Goal: Transaction & Acquisition: Purchase product/service

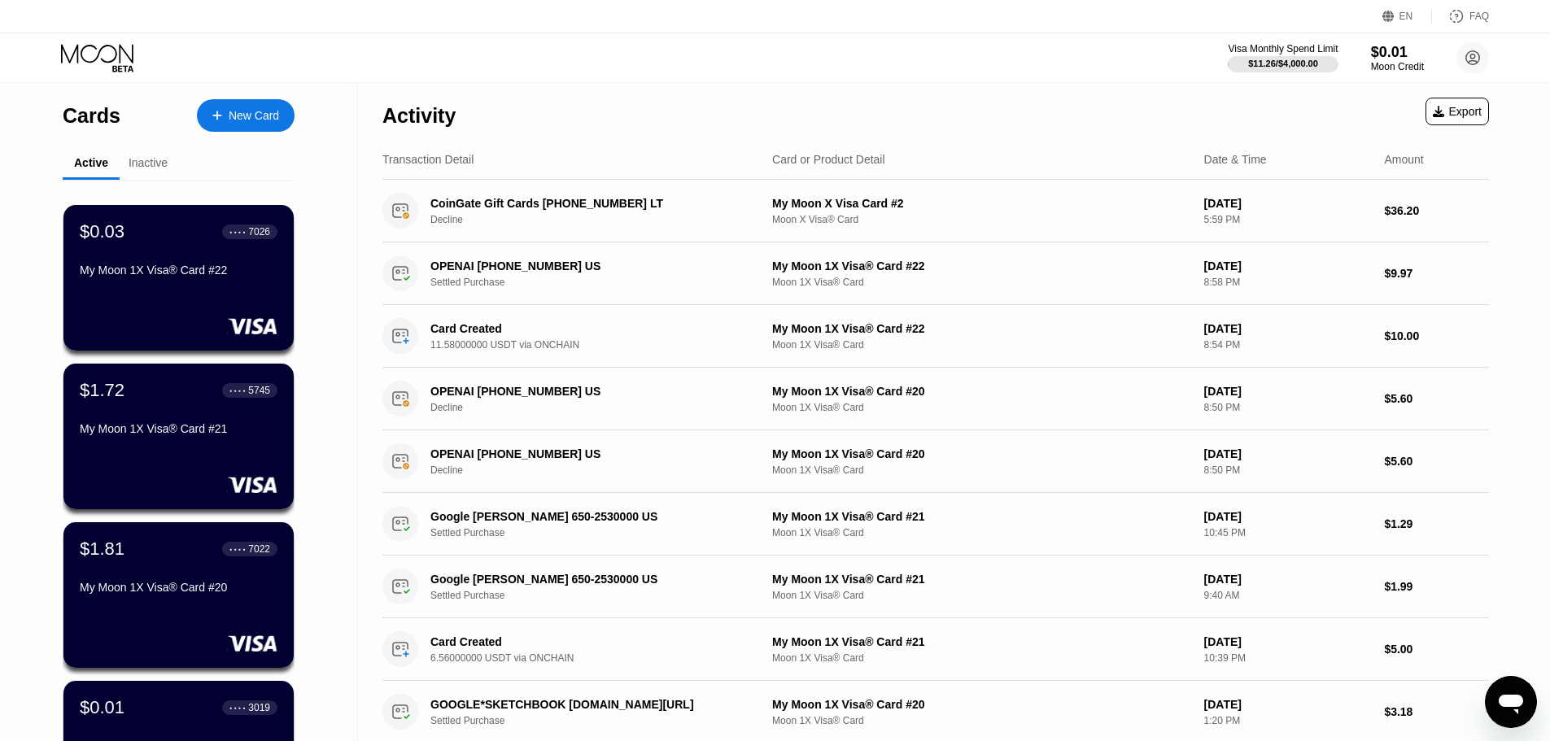
click at [247, 107] on div "New Card" at bounding box center [246, 115] width 98 height 33
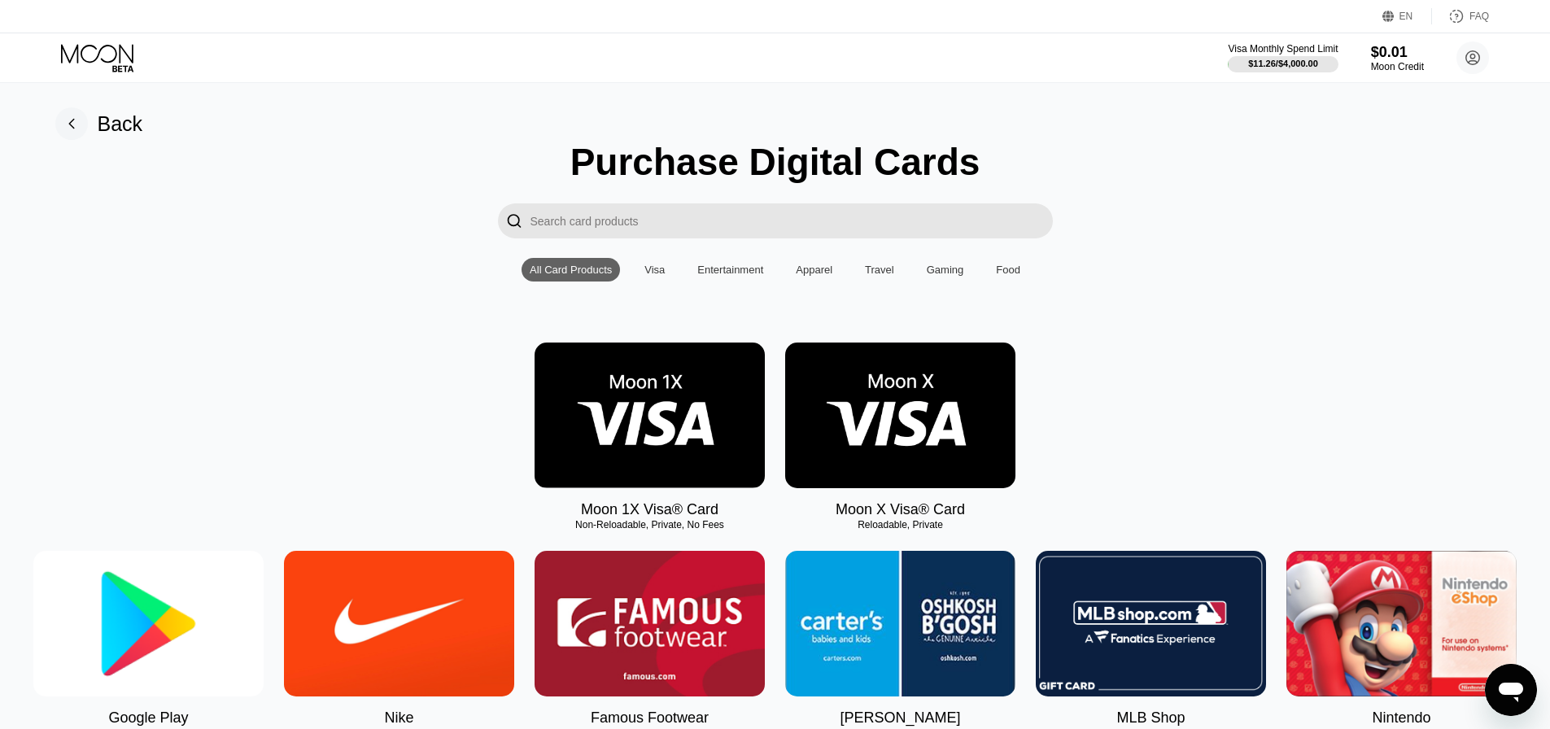
click at [667, 433] on img at bounding box center [649, 415] width 230 height 146
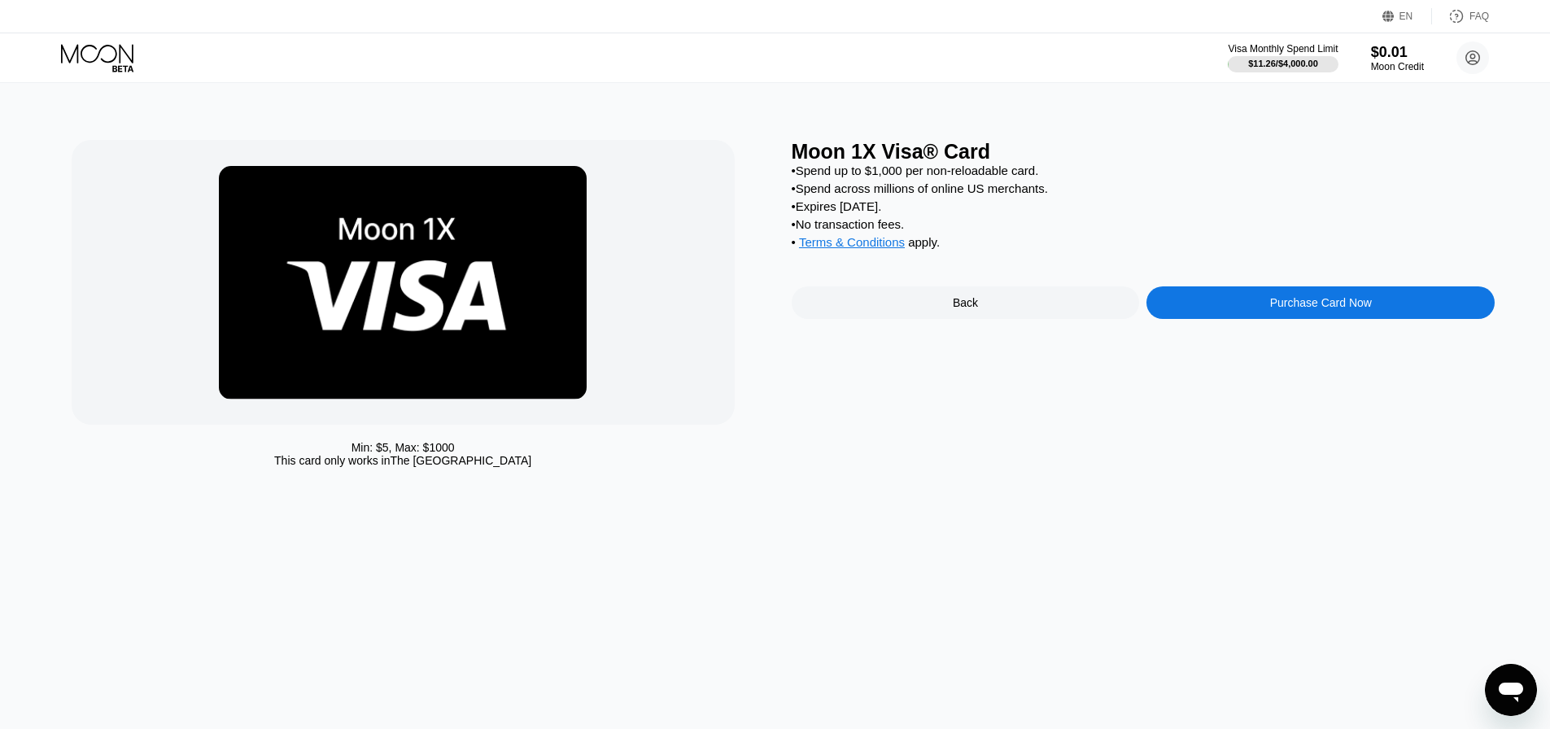
click at [1257, 313] on div "Purchase Card Now" at bounding box center [1320, 302] width 348 height 33
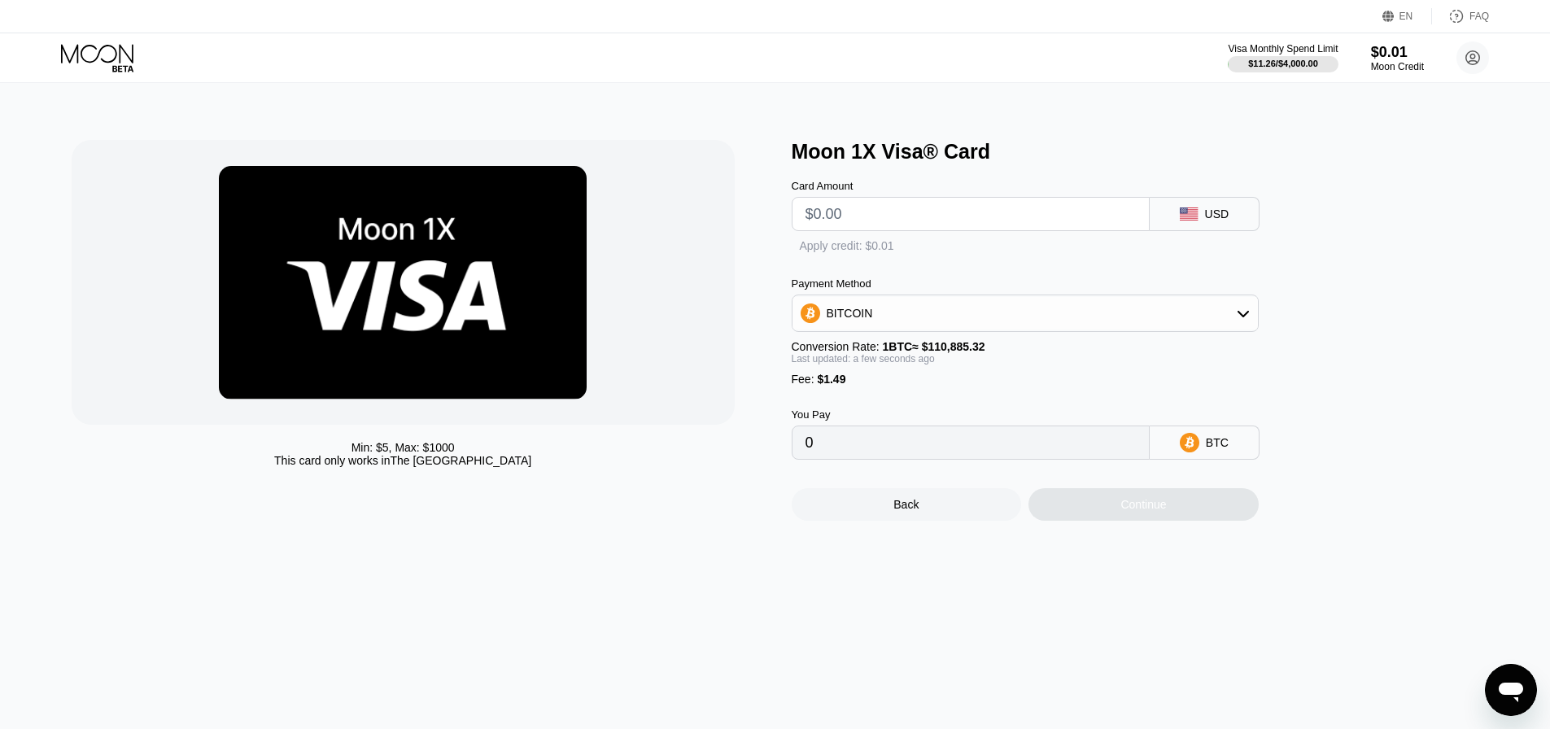
click at [905, 211] on input "text" at bounding box center [970, 214] width 330 height 33
type input "$10"
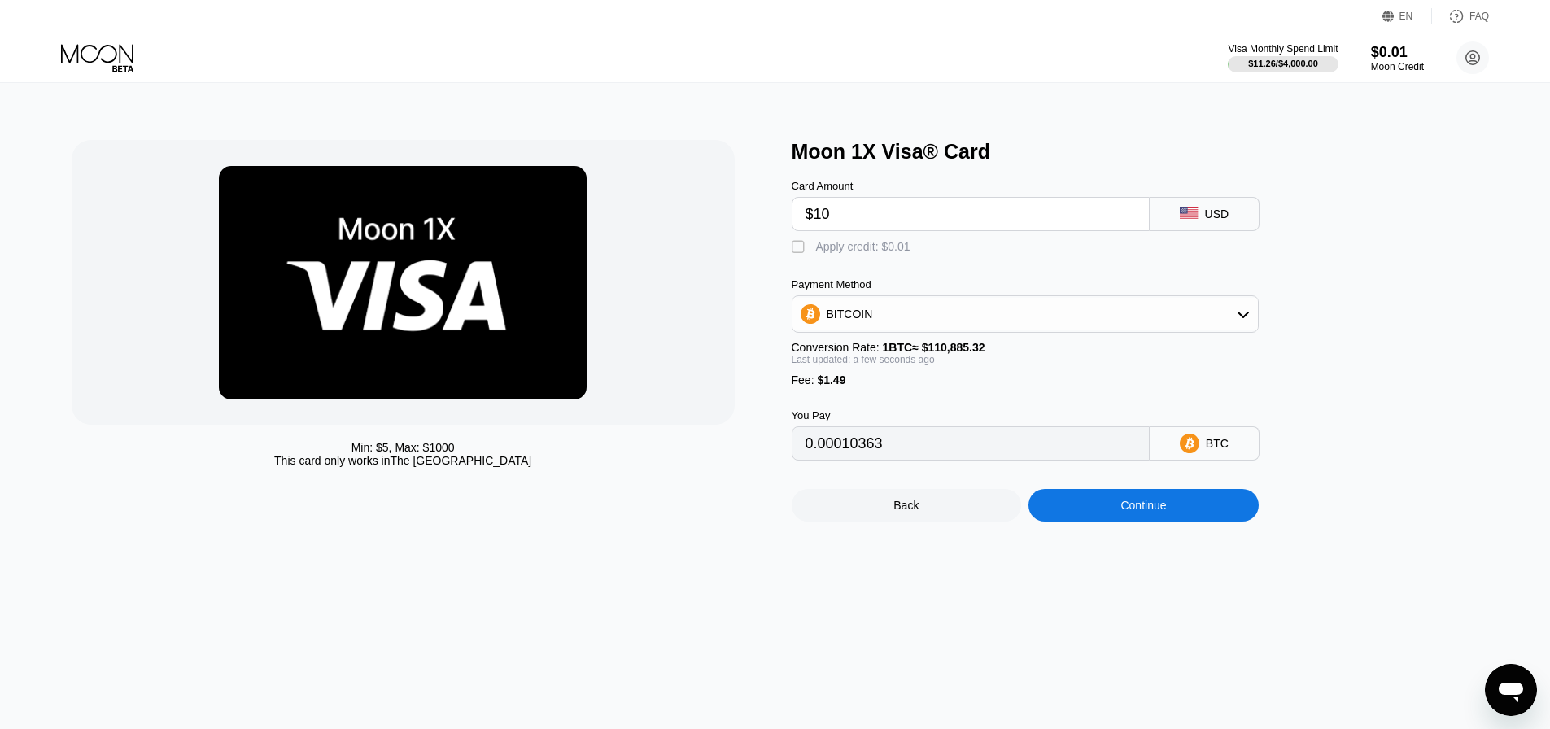
type input "0.00010363"
type input "$10"
click at [829, 253] on div "Apply credit: $0.01" at bounding box center [863, 246] width 94 height 13
click at [1093, 341] on div "Payment Method BITCOIN Conversion Rate: 1 BTC ≈ $110,885.32 Last updated: a few…" at bounding box center [1025, 332] width 467 height 108
click at [1092, 329] on div "BITCOIN" at bounding box center [1024, 314] width 465 height 33
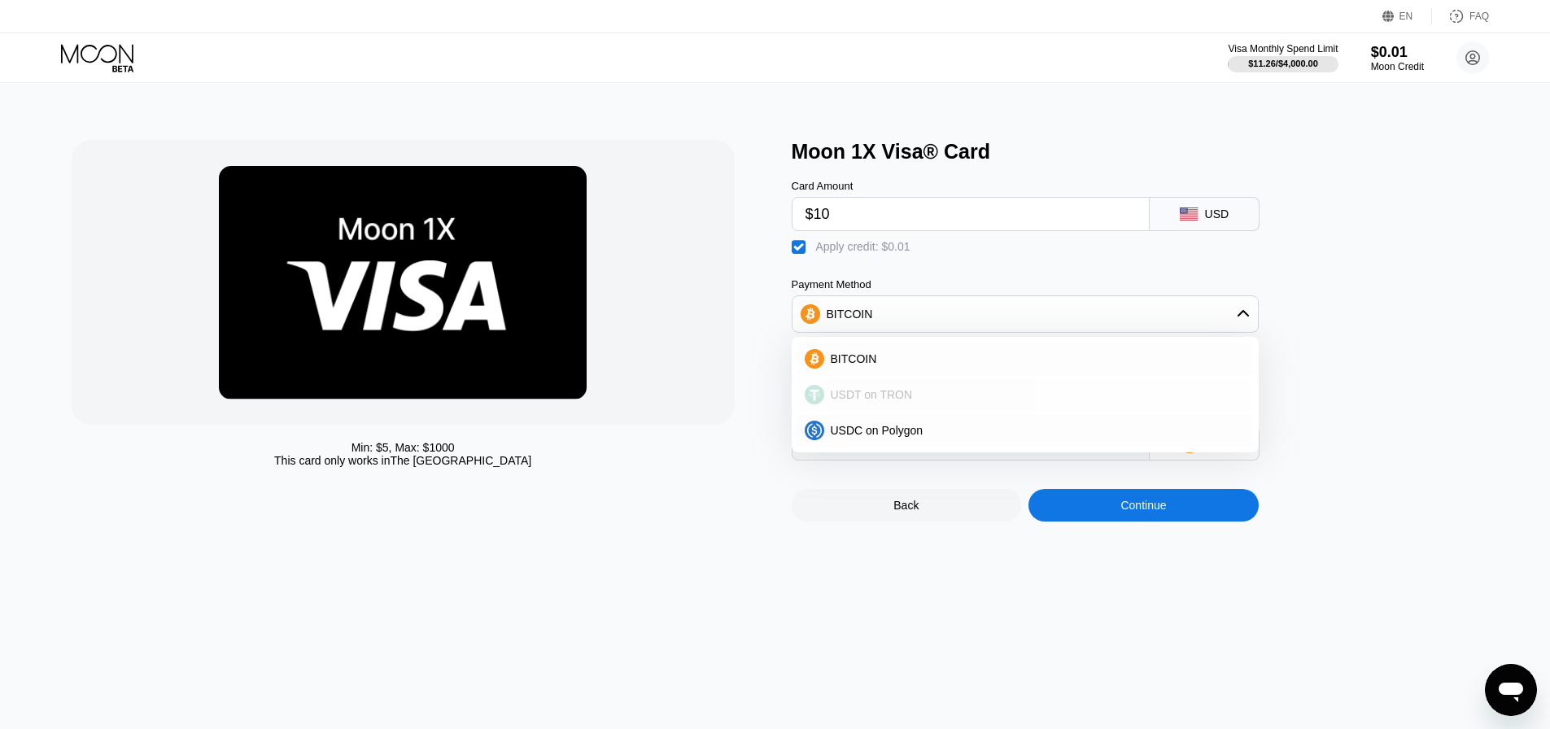
click at [1011, 397] on div "USDT on TRON" at bounding box center [1034, 394] width 421 height 13
type input "11.60"
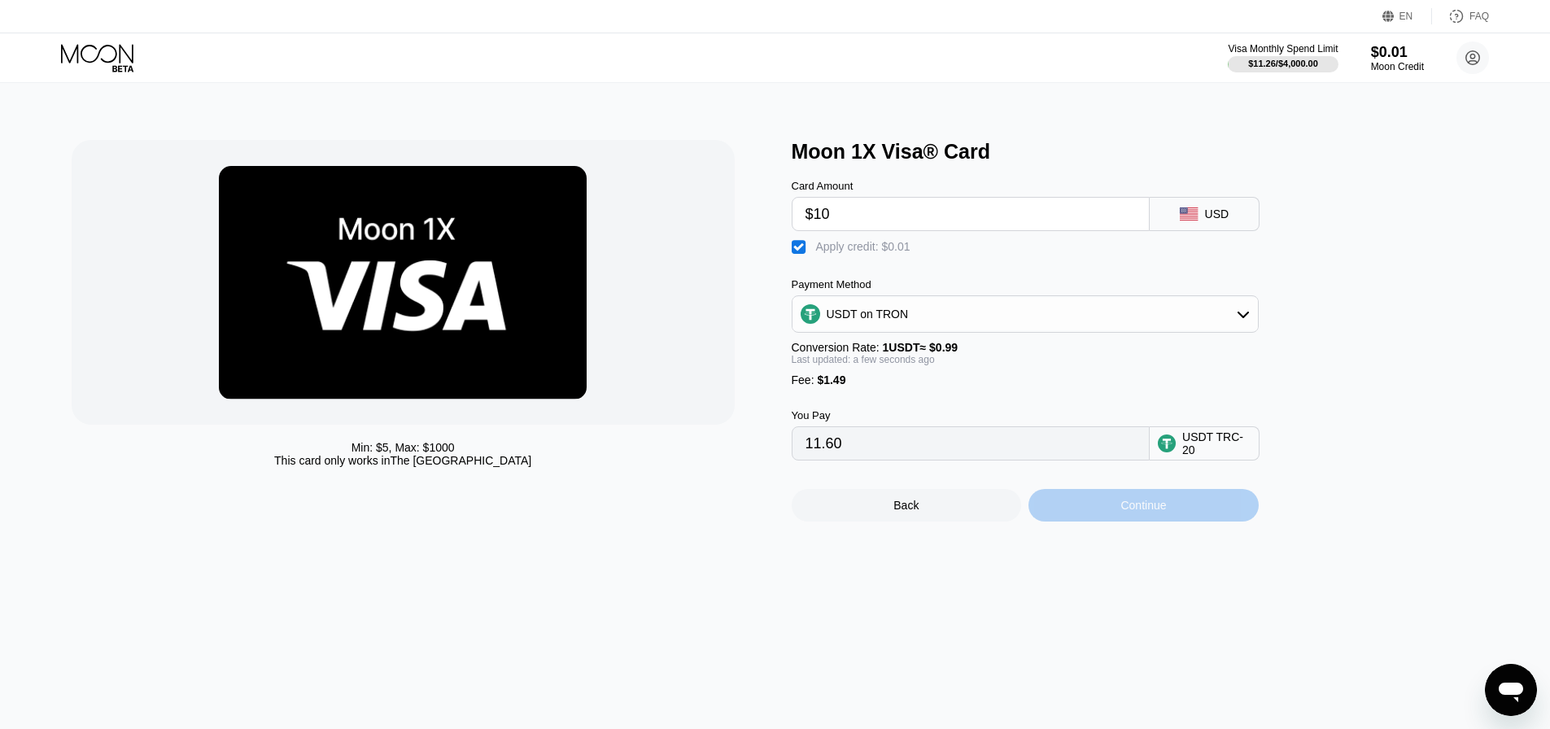
click at [1131, 512] on div "Continue" at bounding box center [1143, 505] width 46 height 13
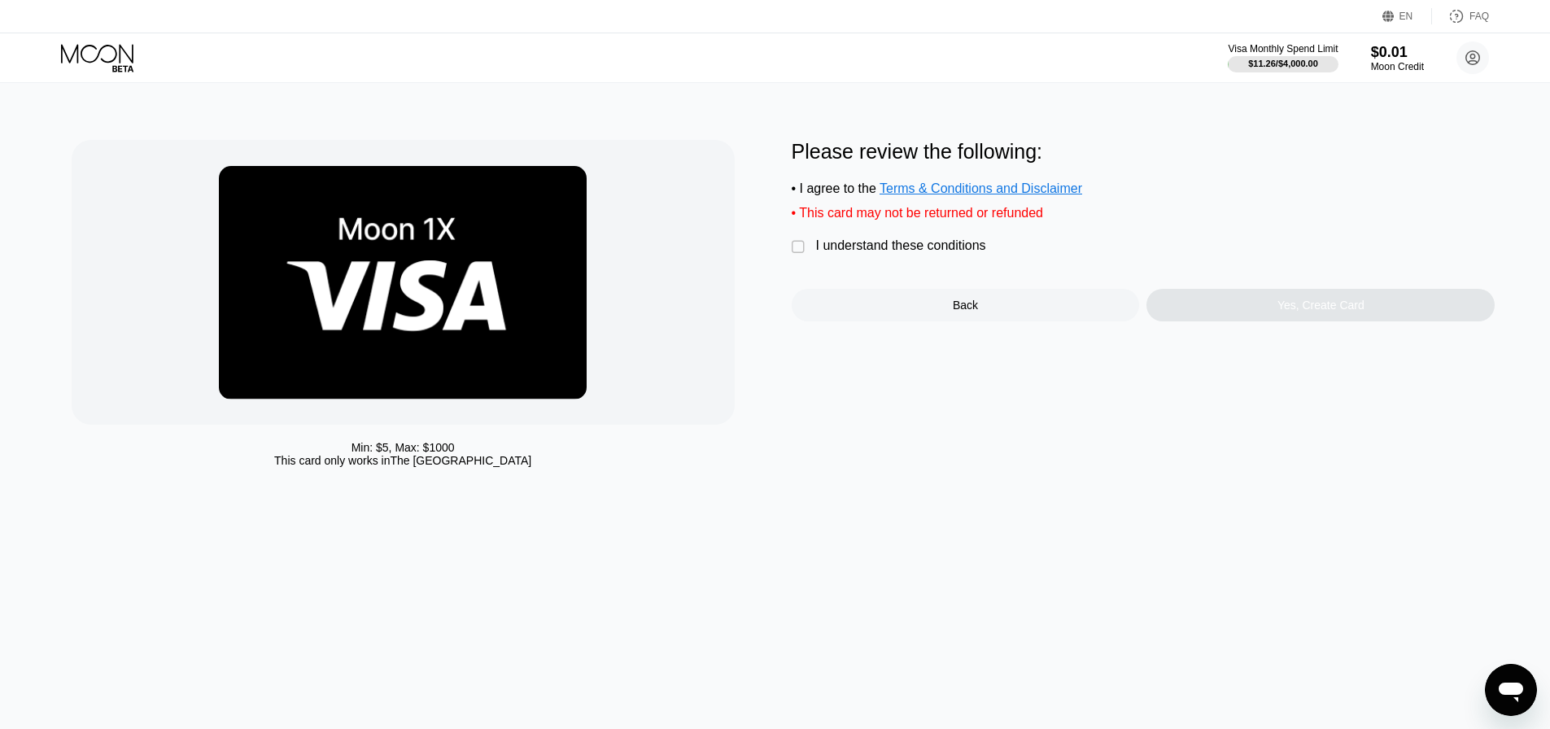
click at [876, 253] on div "I understand these conditions" at bounding box center [901, 245] width 170 height 15
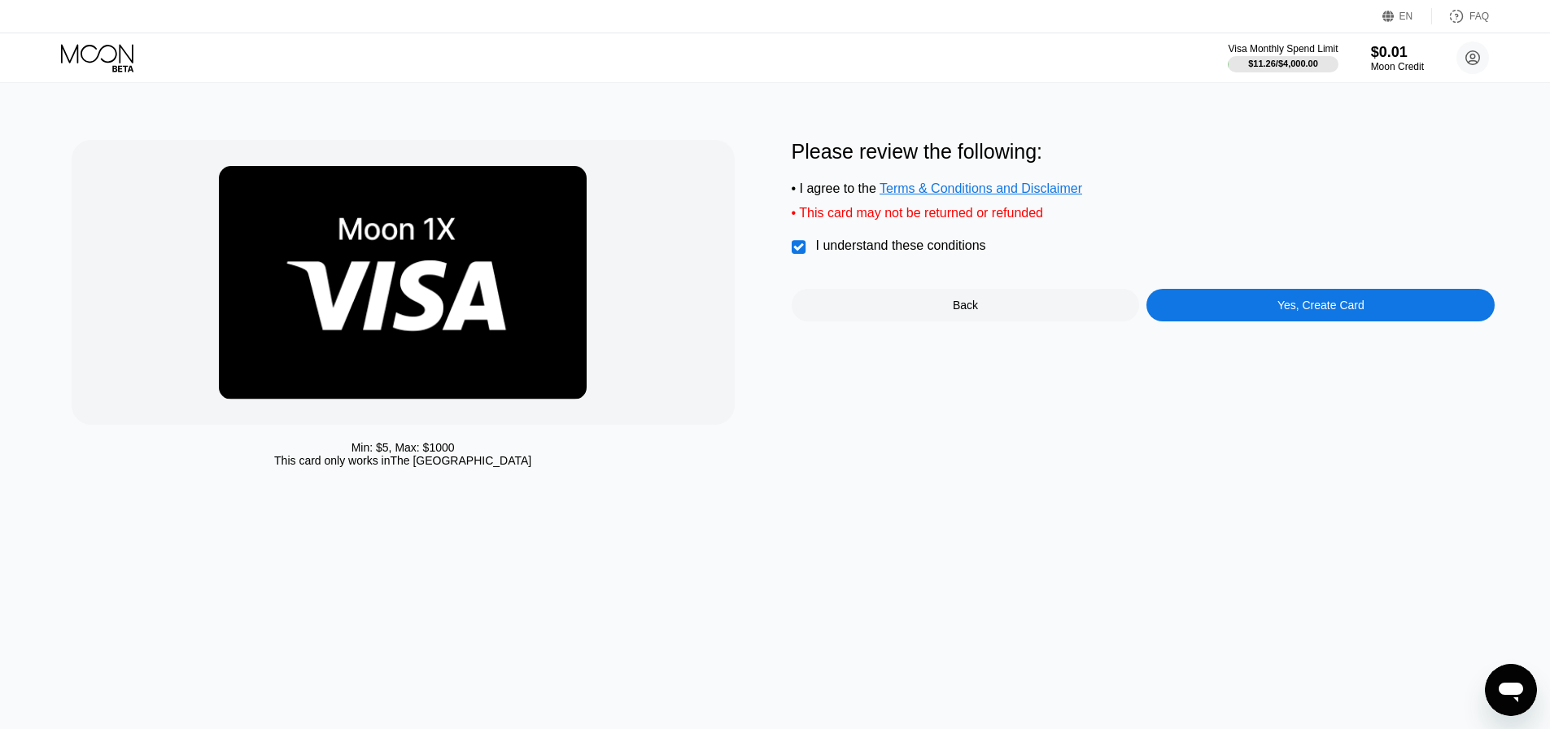
click at [1210, 310] on div "Yes, Create Card" at bounding box center [1320, 305] width 348 height 33
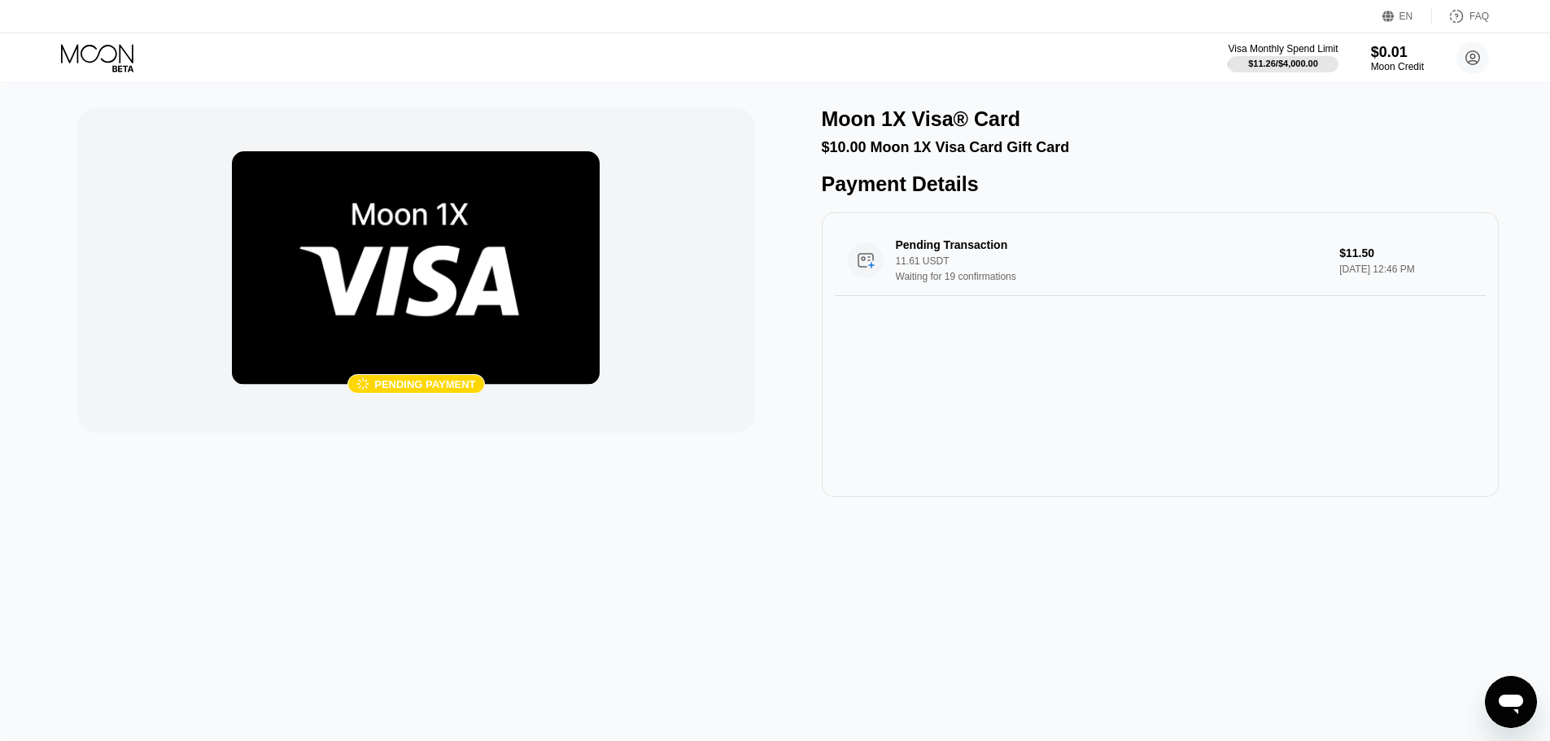
click at [89, 55] on icon at bounding box center [99, 58] width 76 height 28
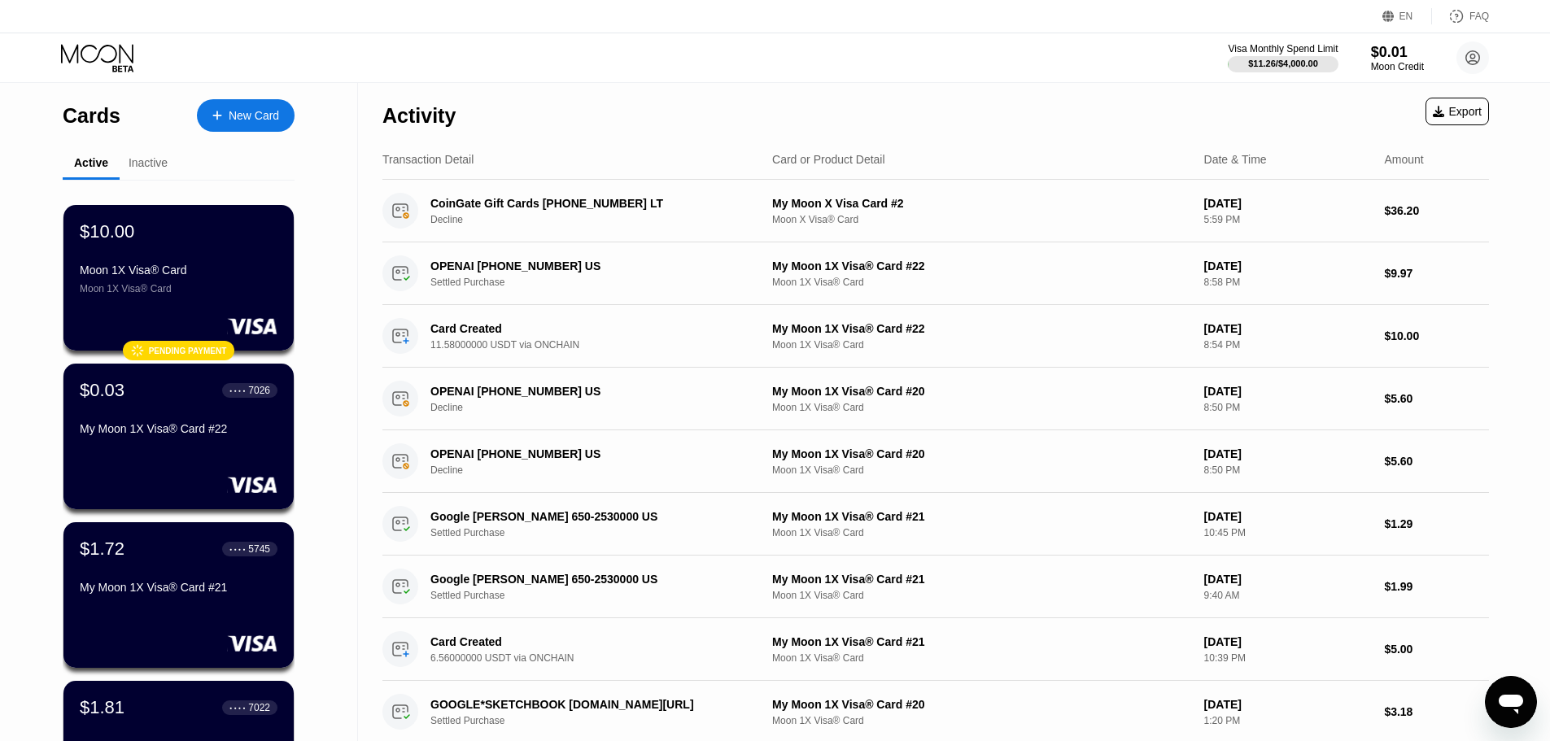
click at [186, 273] on div "Moon 1X Visa® Card" at bounding box center [179, 270] width 198 height 13
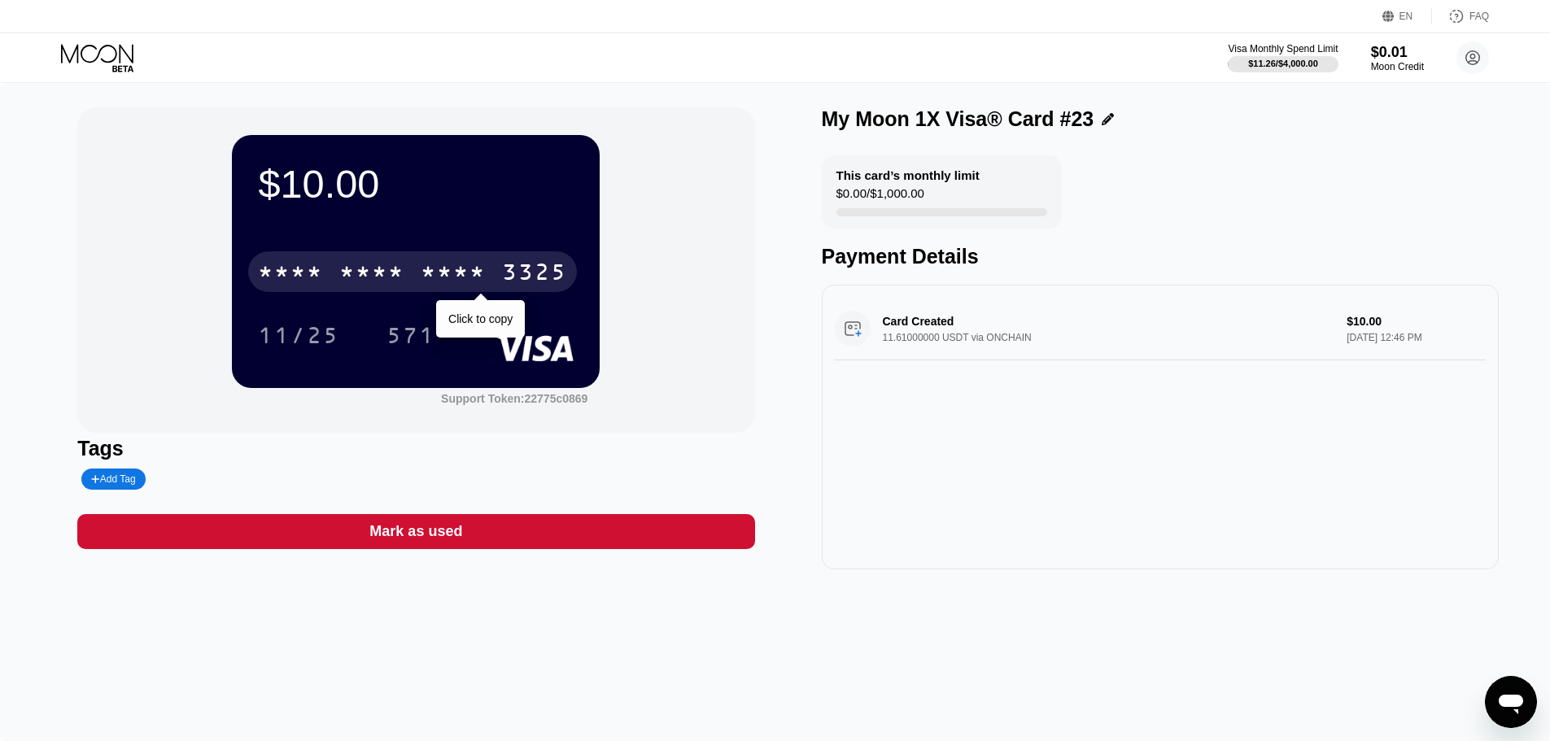
click at [456, 269] on div "* * * *" at bounding box center [453, 274] width 65 height 26
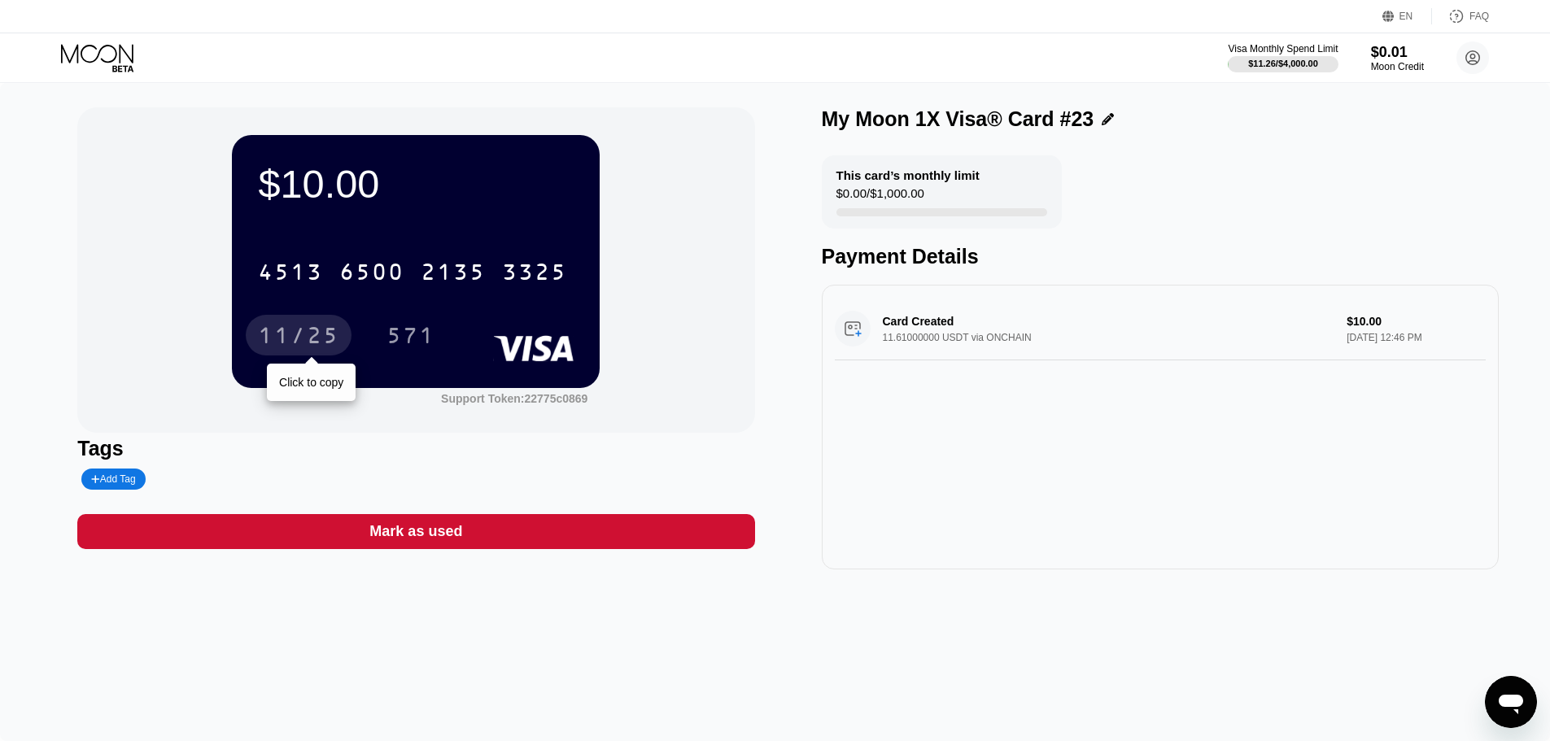
drag, startPoint x: 312, startPoint y: 328, endPoint x: 487, endPoint y: 347, distance: 176.7
click at [311, 328] on div "11/25" at bounding box center [298, 338] width 81 height 26
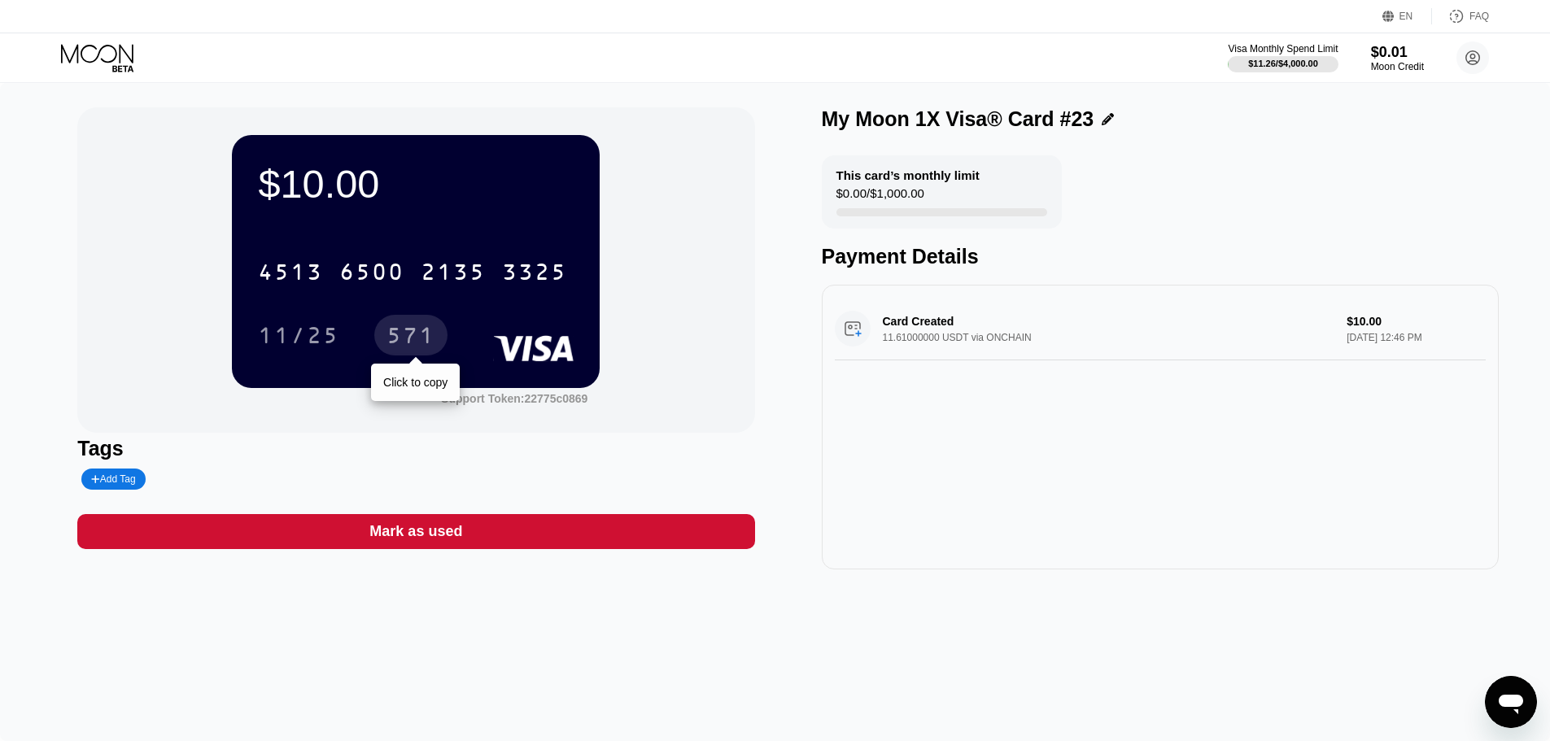
click at [416, 337] on div "571" at bounding box center [410, 338] width 49 height 26
click at [117, 65] on icon at bounding box center [99, 58] width 76 height 28
